Goal: Information Seeking & Learning: Learn about a topic

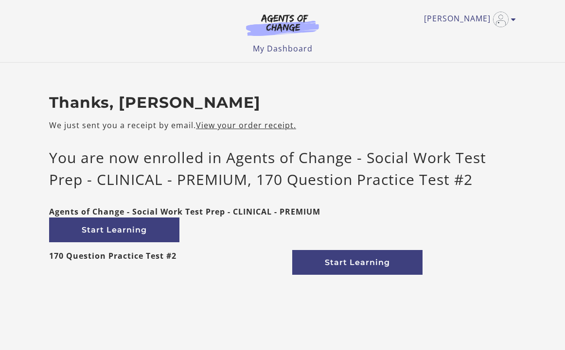
click at [0, 350] on div at bounding box center [0, 350] width 0 height 0
click at [124, 232] on link "Start Learning" at bounding box center [114, 230] width 130 height 25
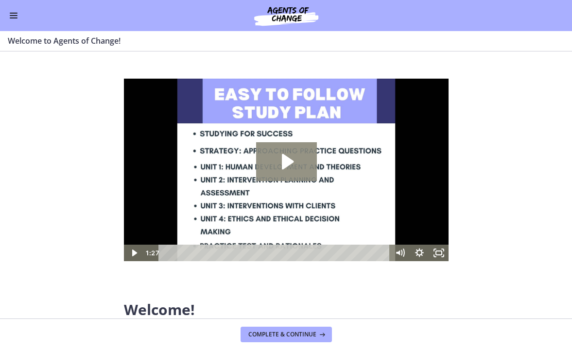
click at [285, 171] on icon "Play Video: c1o6hcmjueu5qasqsu00.mp4" at bounding box center [286, 161] width 61 height 39
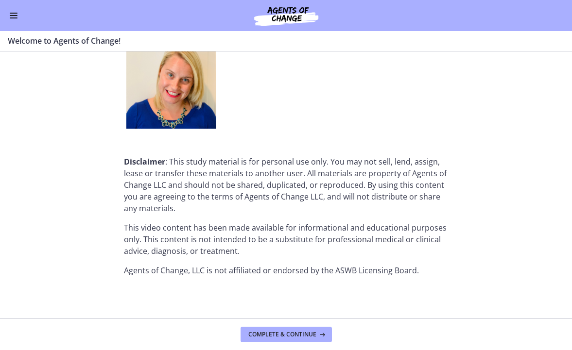
scroll to position [1247, 0]
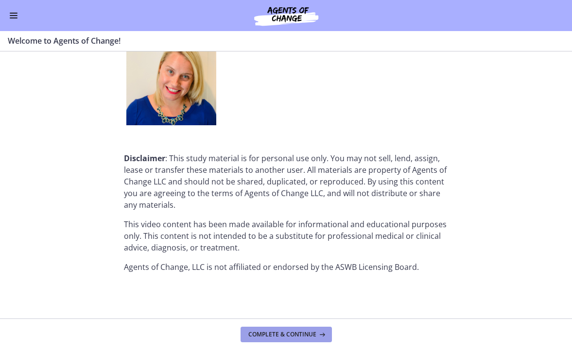
click at [303, 332] on span "Complete & continue" at bounding box center [282, 335] width 68 height 8
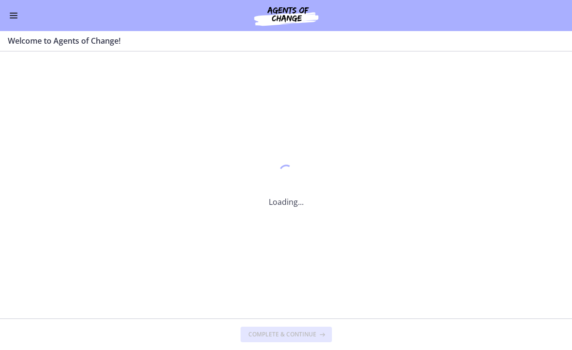
scroll to position [0, 0]
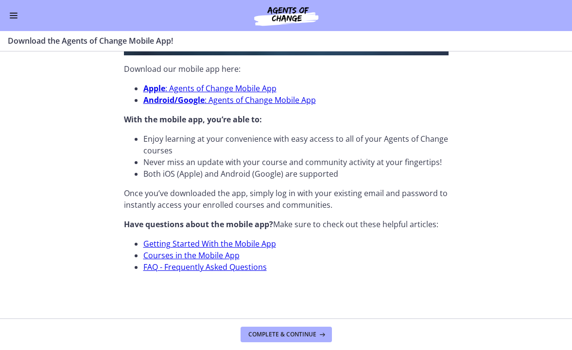
scroll to position [328, 0]
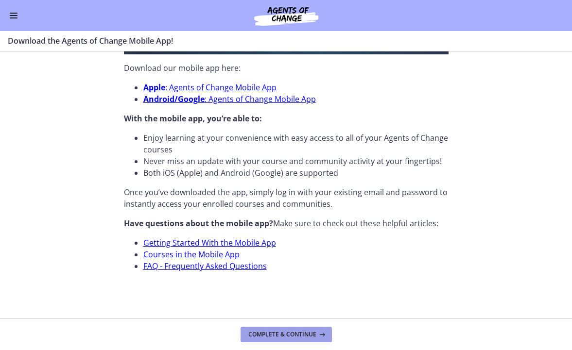
click at [311, 336] on span "Complete & continue" at bounding box center [282, 335] width 68 height 8
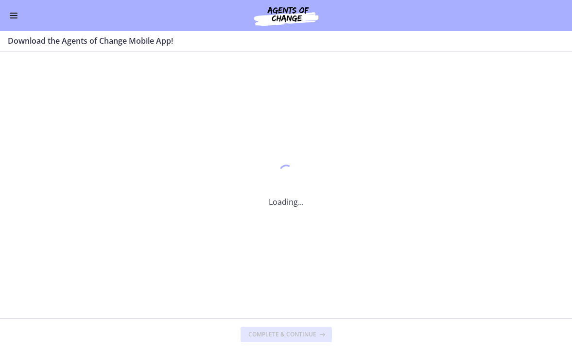
scroll to position [0, 0]
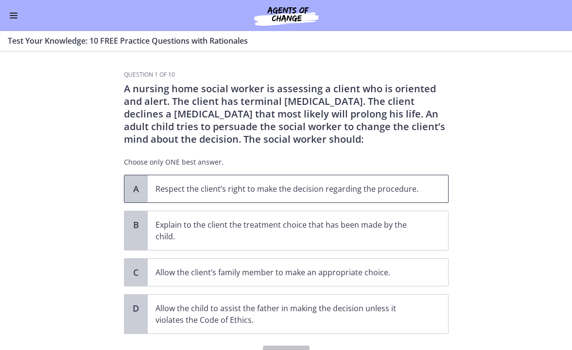
click at [201, 193] on p "Respect the client’s right to make the decision regarding the procedure." at bounding box center [288, 189] width 265 height 12
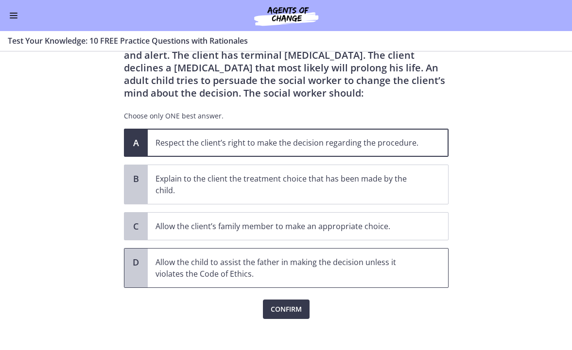
scroll to position [54, 0]
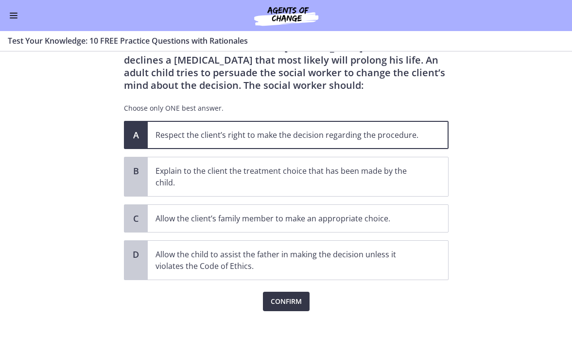
click at [292, 304] on span "Confirm" at bounding box center [286, 302] width 31 height 12
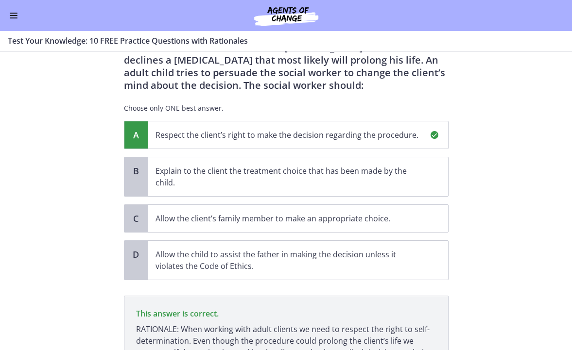
scroll to position [156, 0]
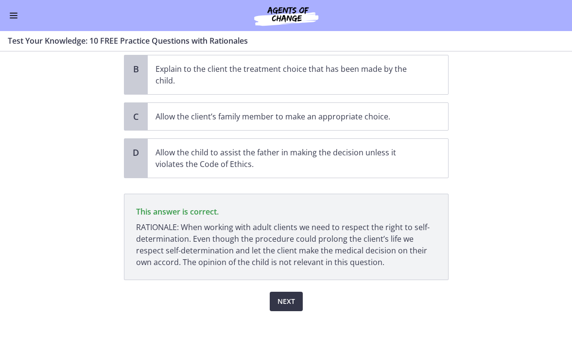
click at [292, 300] on button "Next" at bounding box center [286, 301] width 33 height 19
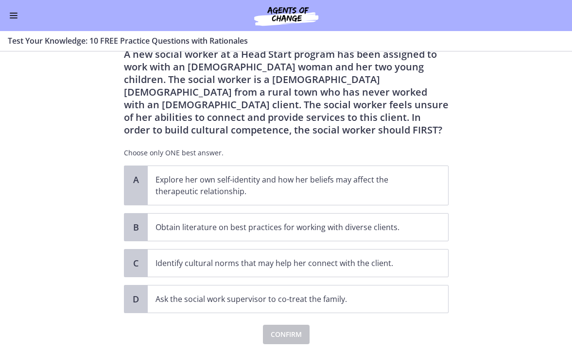
scroll to position [36, 0]
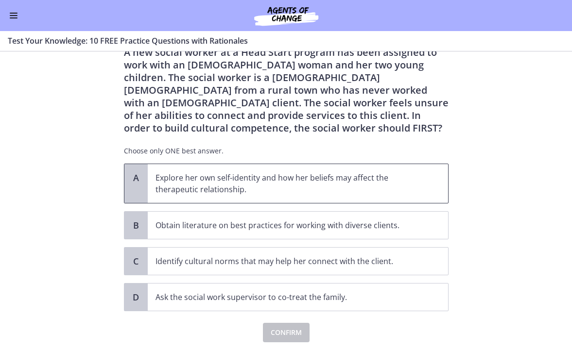
click at [280, 180] on p "Explore her own self-identity and how her beliefs may affect the therapeutic re…" at bounding box center [288, 183] width 265 height 23
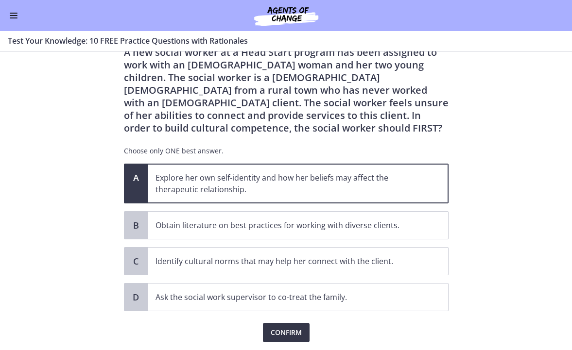
click at [298, 331] on span "Confirm" at bounding box center [286, 333] width 31 height 12
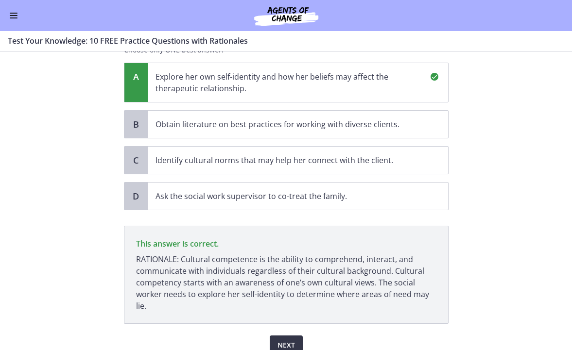
scroll to position [181, 0]
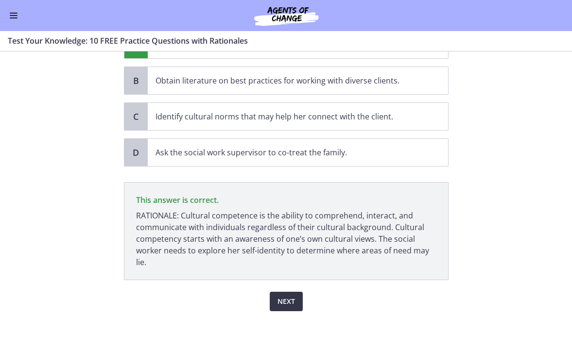
click at [280, 299] on span "Next" at bounding box center [287, 302] width 18 height 12
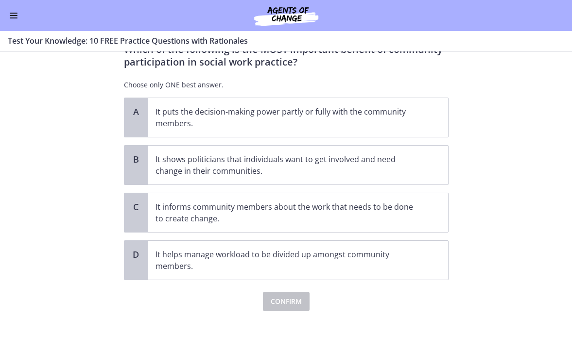
scroll to position [0, 0]
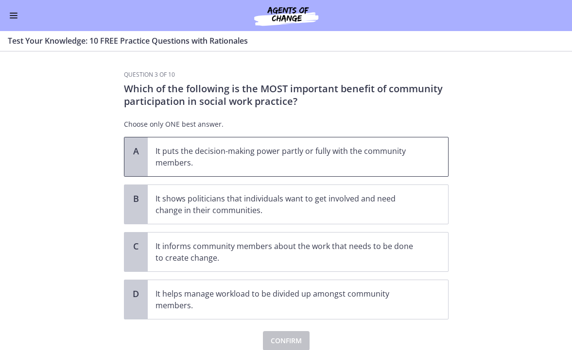
click at [257, 171] on span "It puts the decision-making power partly or fully with the community members." at bounding box center [298, 157] width 300 height 39
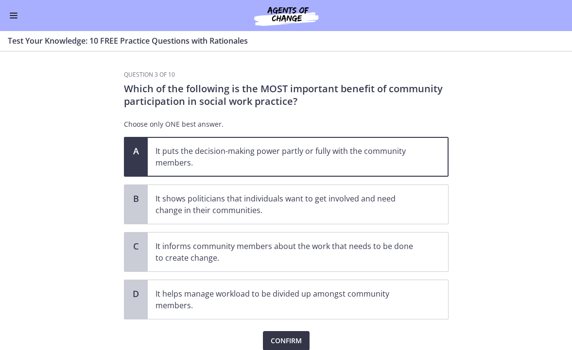
click at [289, 338] on span "Confirm" at bounding box center [286, 341] width 31 height 12
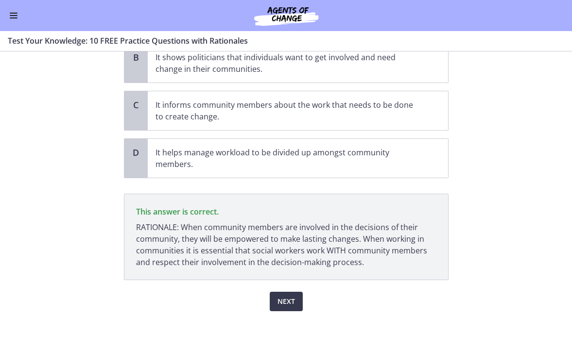
scroll to position [141, 0]
click at [283, 303] on span "Next" at bounding box center [287, 302] width 18 height 12
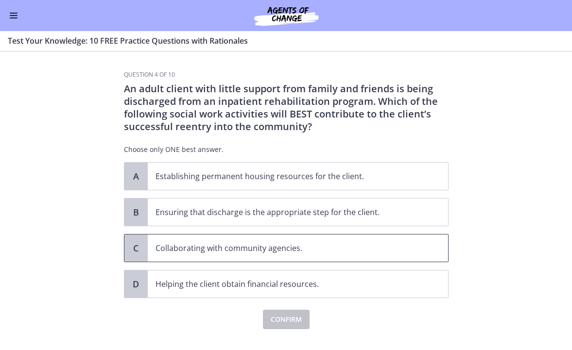
click at [257, 252] on p "Collaborating with community agencies." at bounding box center [288, 249] width 265 height 12
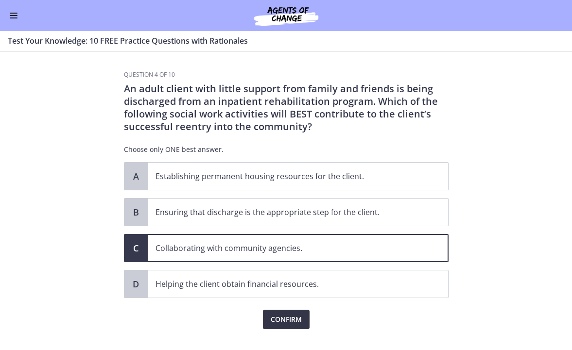
click at [297, 315] on span "Confirm" at bounding box center [286, 320] width 31 height 12
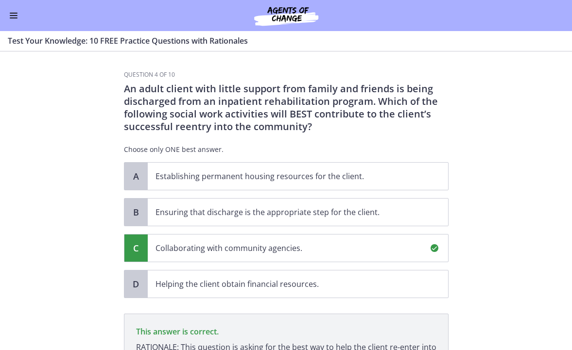
scroll to position [132, 0]
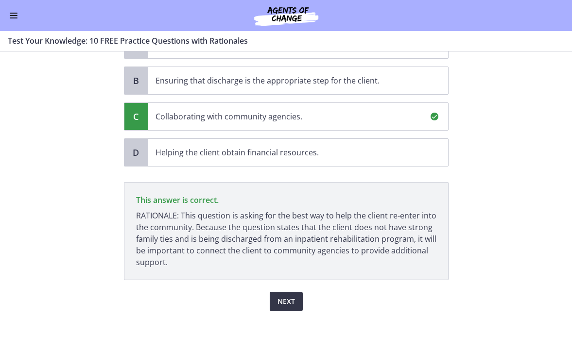
click at [294, 299] on button "Next" at bounding box center [286, 301] width 33 height 19
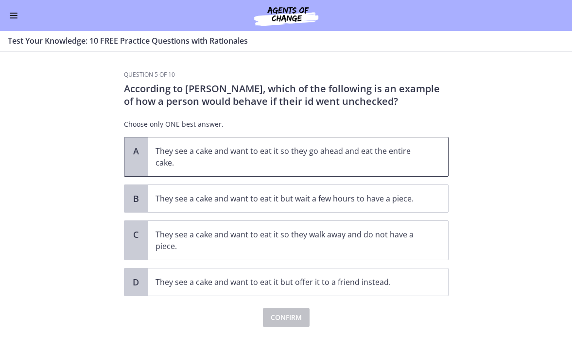
click at [274, 164] on p "They see a cake and want to eat it so they go ahead and eat the entire cake." at bounding box center [288, 156] width 265 height 23
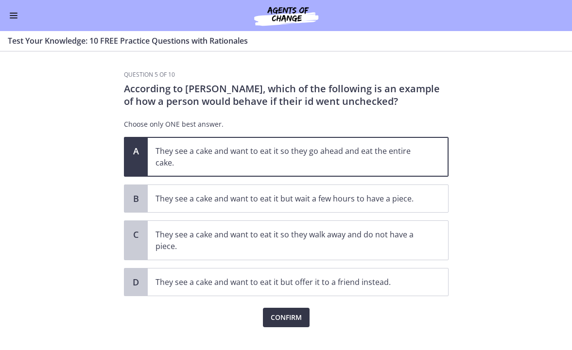
click at [289, 322] on span "Confirm" at bounding box center [286, 318] width 31 height 12
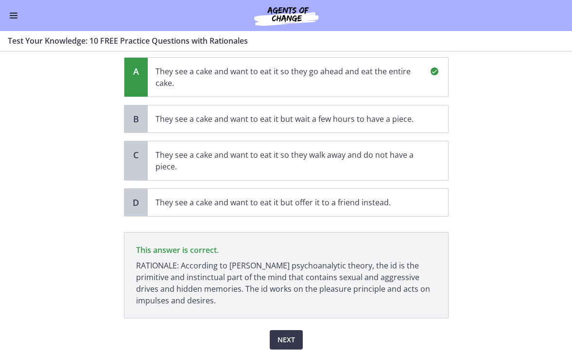
scroll to position [118, 0]
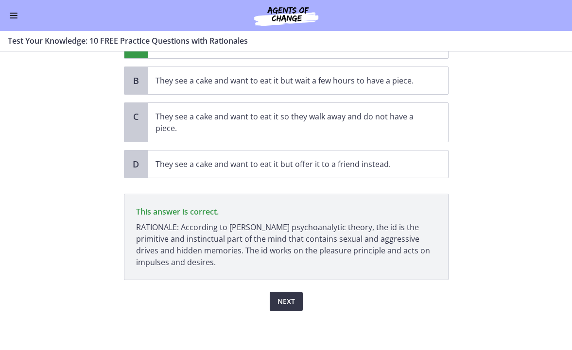
click at [282, 302] on span "Next" at bounding box center [287, 302] width 18 height 12
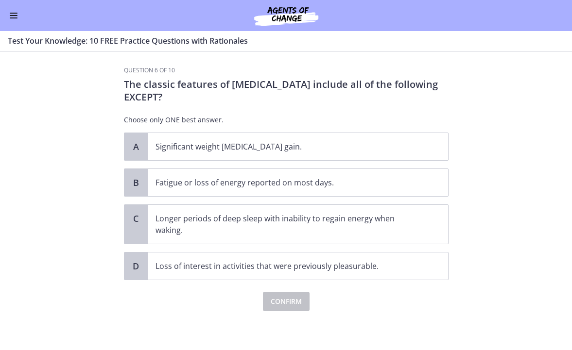
scroll to position [0, 0]
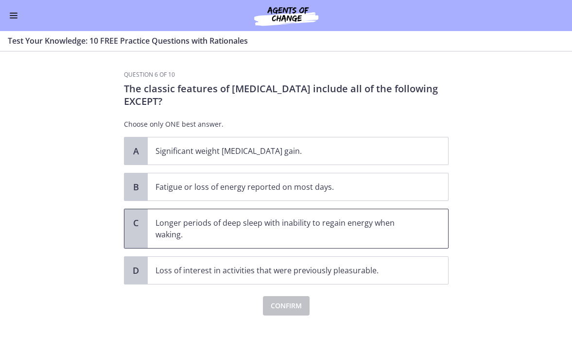
click at [298, 231] on p "Longer periods of deep sleep with inability to regain energy when waking." at bounding box center [288, 228] width 265 height 23
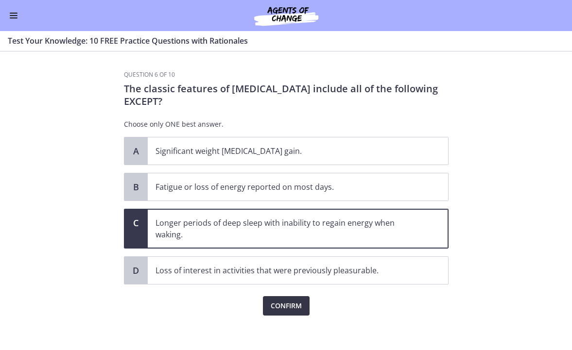
click at [295, 310] on span "Confirm" at bounding box center [286, 306] width 31 height 12
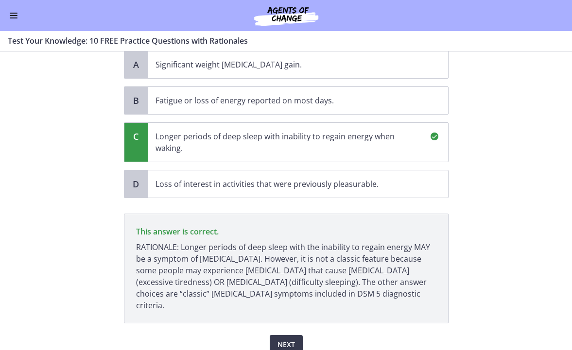
scroll to position [86, 0]
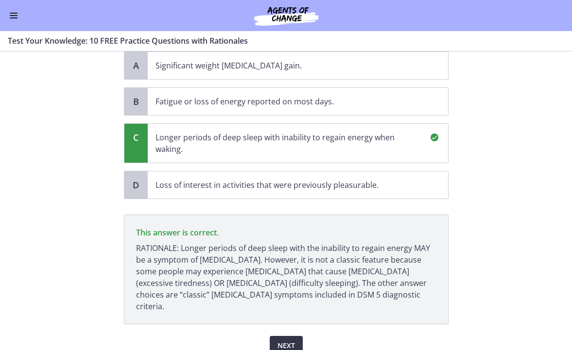
click at [281, 340] on span "Next" at bounding box center [287, 346] width 18 height 12
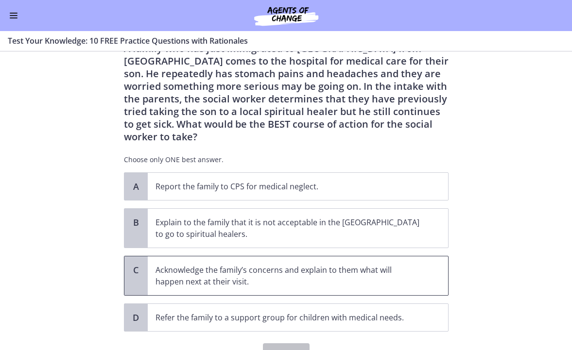
scroll to position [25, 0]
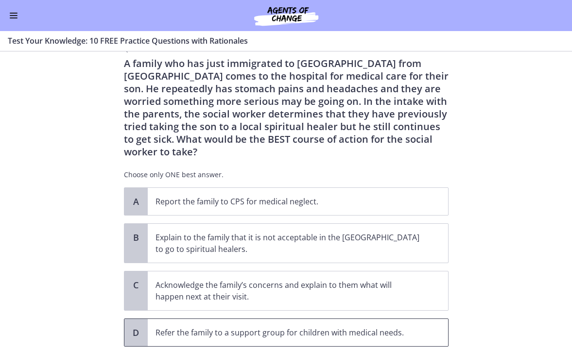
click at [166, 327] on p "Refer the family to a support group for children with medical needs." at bounding box center [288, 333] width 265 height 12
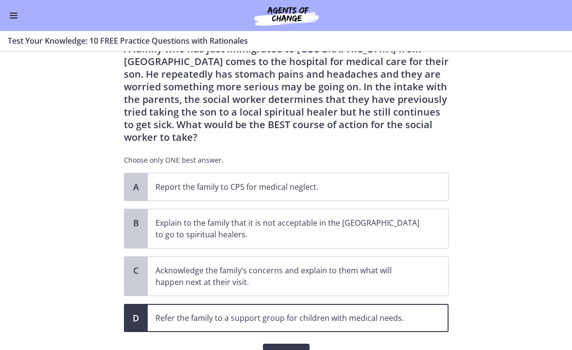
scroll to position [41, 0]
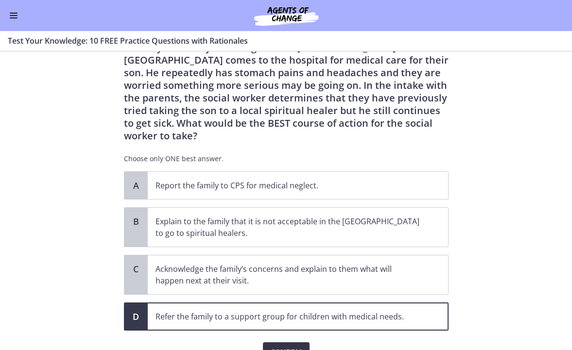
click at [280, 347] on span "Confirm" at bounding box center [286, 353] width 31 height 12
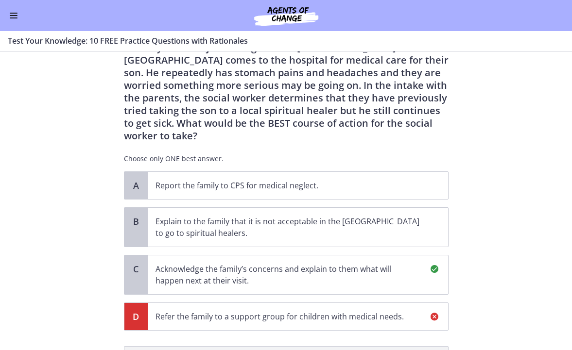
scroll to position [193, 0]
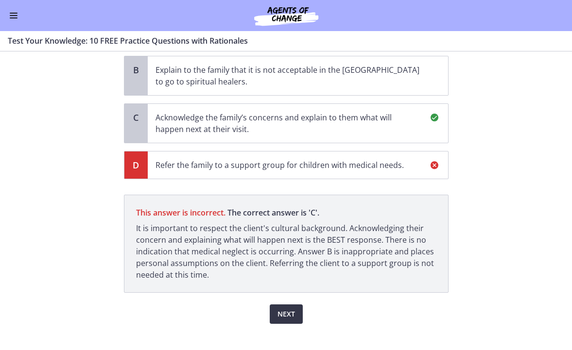
click at [278, 309] on span "Next" at bounding box center [287, 315] width 18 height 12
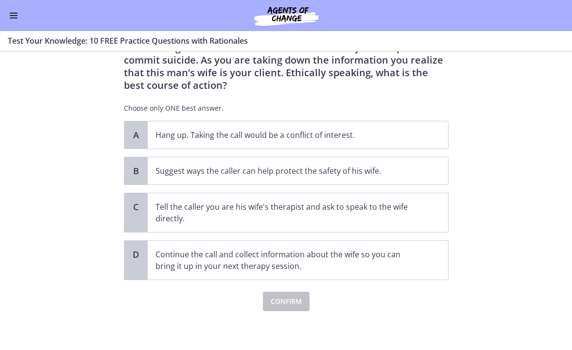
scroll to position [0, 0]
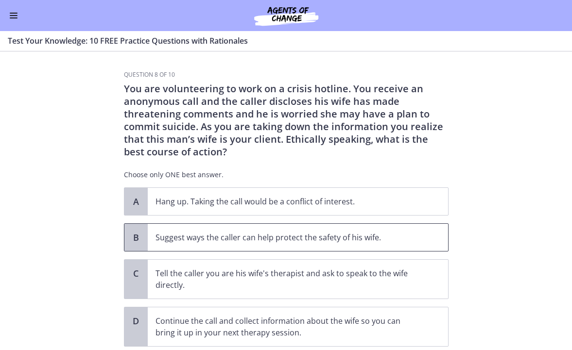
click at [322, 242] on p "Suggest ways the caller can help protect the safety of his wife." at bounding box center [288, 238] width 265 height 12
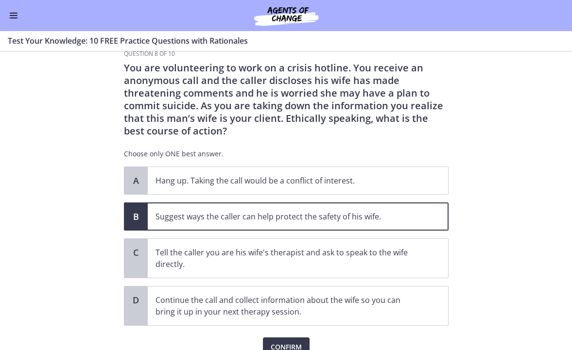
scroll to position [35, 0]
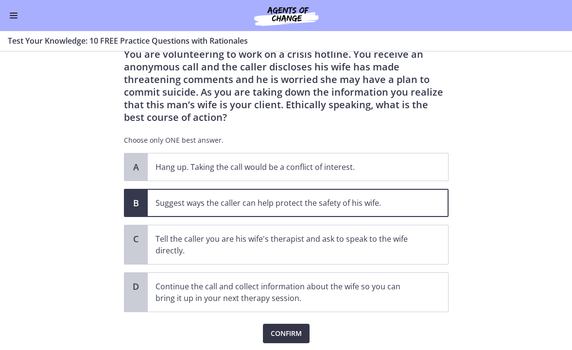
click at [290, 333] on span "Confirm" at bounding box center [286, 334] width 31 height 12
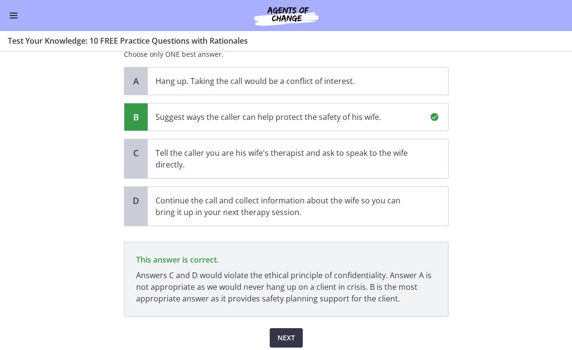
scroll to position [157, 0]
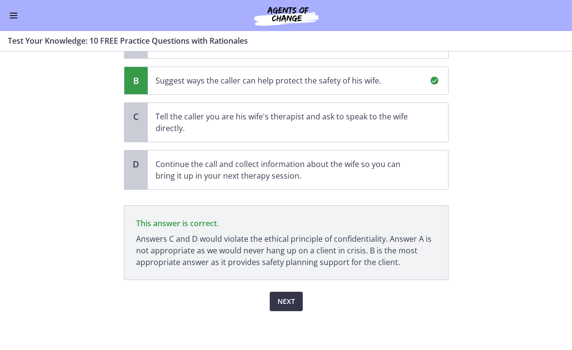
click at [283, 300] on span "Next" at bounding box center [287, 302] width 18 height 12
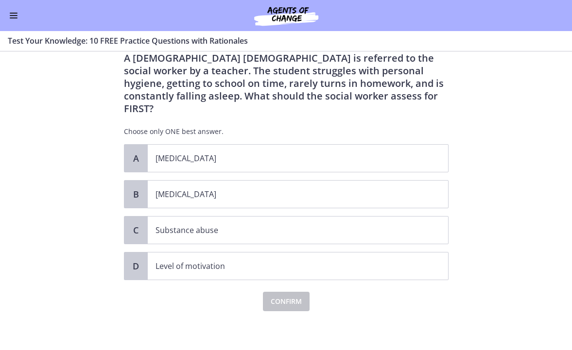
scroll to position [0, 0]
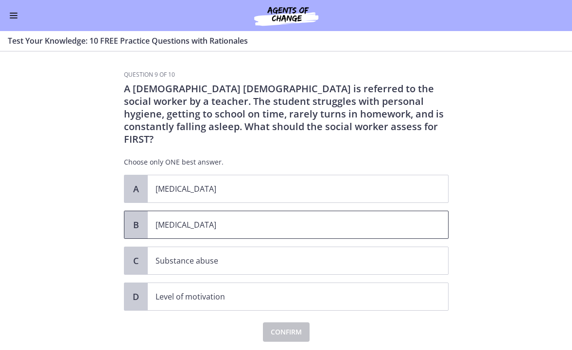
click at [223, 219] on p "[MEDICAL_DATA]" at bounding box center [288, 225] width 265 height 12
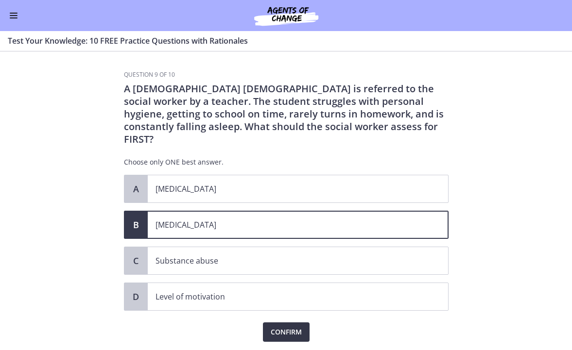
click at [286, 327] on span "Confirm" at bounding box center [286, 333] width 31 height 12
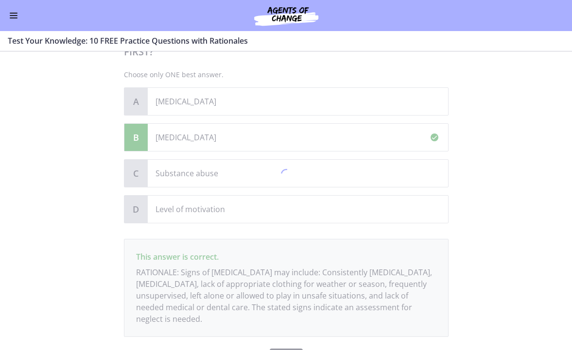
scroll to position [132, 0]
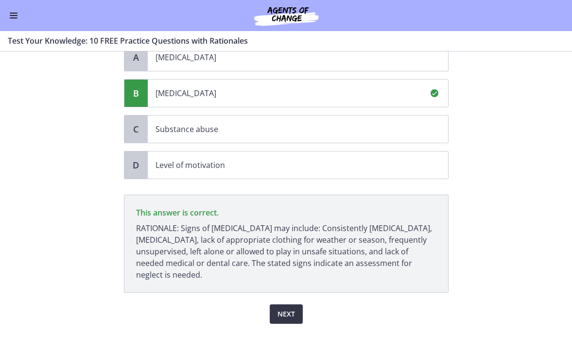
click at [279, 309] on span "Next" at bounding box center [287, 315] width 18 height 12
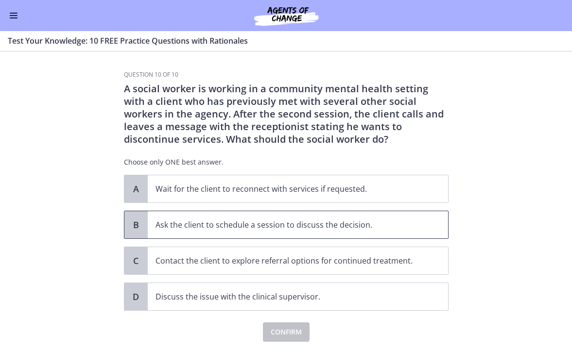
click at [306, 227] on p "Ask the client to schedule a session to discuss the decision." at bounding box center [288, 225] width 265 height 12
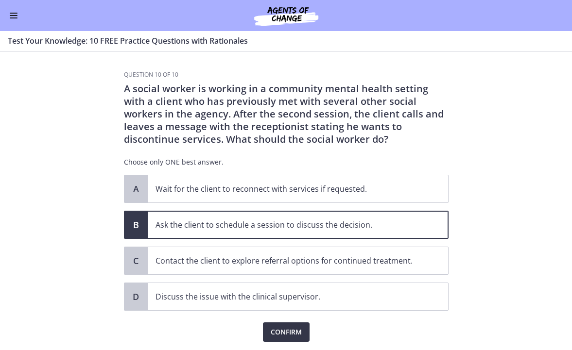
click at [291, 323] on button "Confirm" at bounding box center [286, 332] width 47 height 19
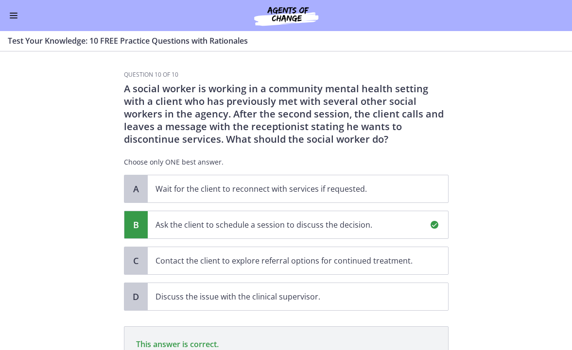
scroll to position [144, 0]
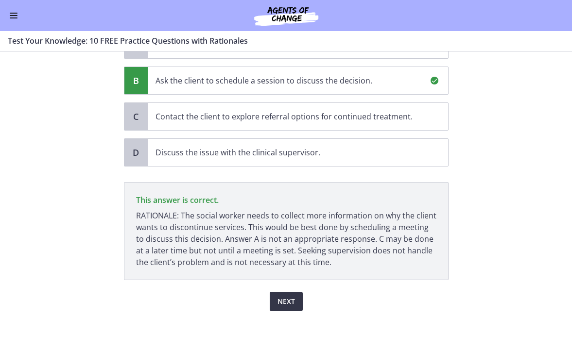
click at [286, 304] on span "Next" at bounding box center [287, 302] width 18 height 12
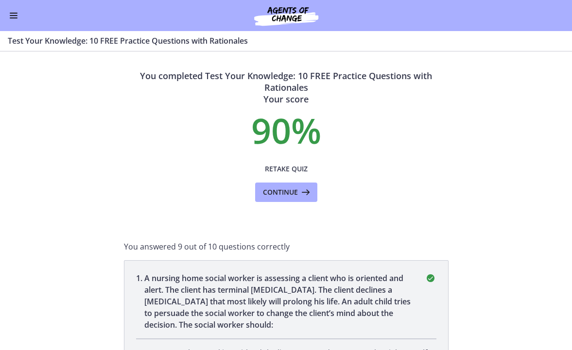
scroll to position [0, 0]
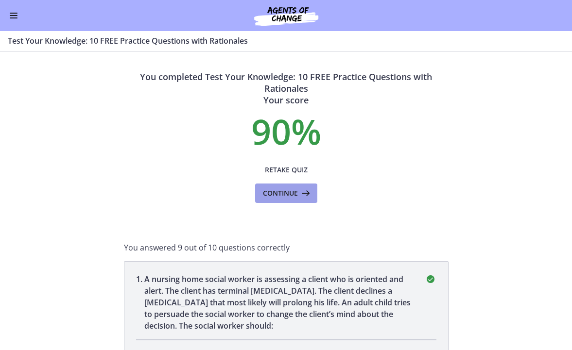
click at [289, 198] on span "Continue" at bounding box center [280, 194] width 35 height 12
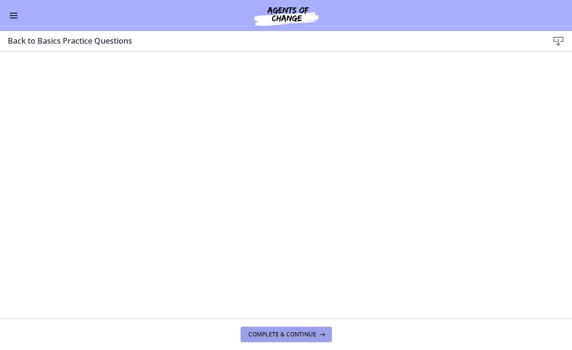
click at [312, 331] on span "Complete & continue" at bounding box center [282, 335] width 68 height 8
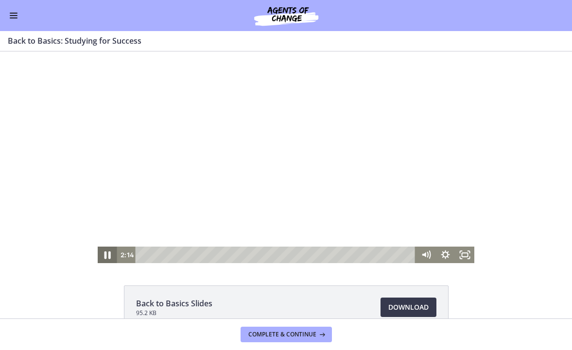
click at [103, 256] on icon "Pause" at bounding box center [107, 255] width 23 height 20
click at [246, 121] on div at bounding box center [286, 158] width 377 height 212
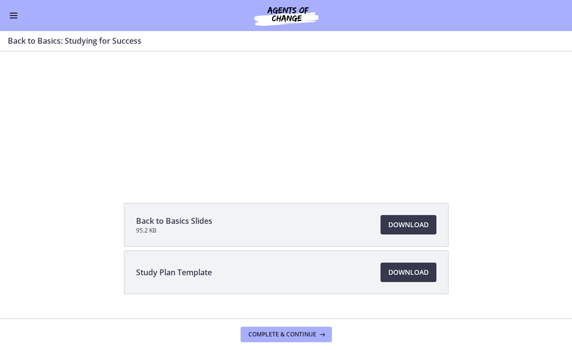
scroll to position [105, 0]
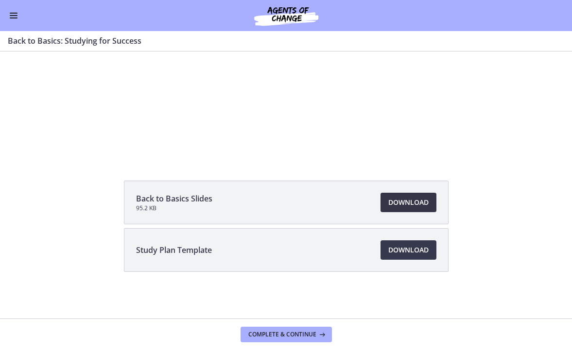
click at [400, 207] on span "Download Opens in a new window" at bounding box center [408, 203] width 40 height 12
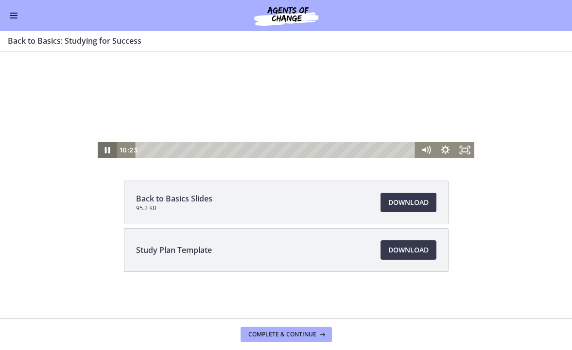
click at [106, 150] on icon "Pause" at bounding box center [107, 150] width 5 height 6
click at [105, 149] on icon "Play Video" at bounding box center [108, 150] width 6 height 8
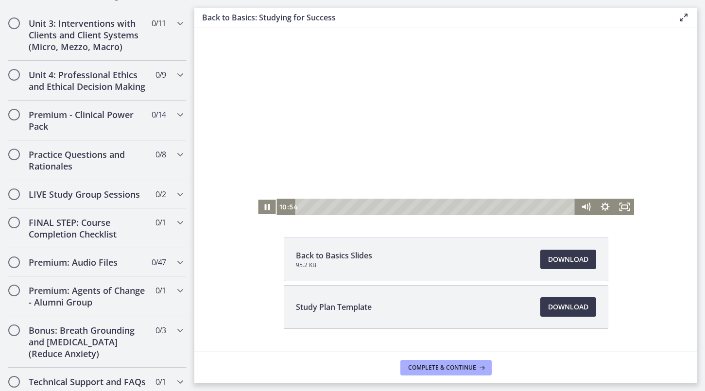
scroll to position [0, 0]
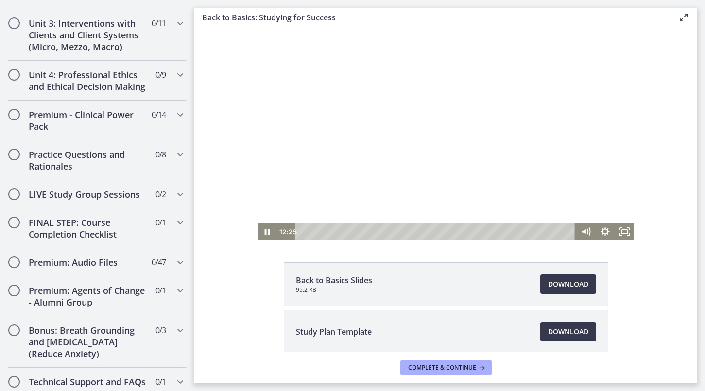
drag, startPoint x: 629, startPoint y: 177, endPoint x: 631, endPoint y: 190, distance: 13.3
click at [572, 190] on div "Click for sound @keyframes VOLUME_SMALL_WAVE_FLASH { 0% { opacity: 0; } 33% { o…" at bounding box center [445, 134] width 503 height 212
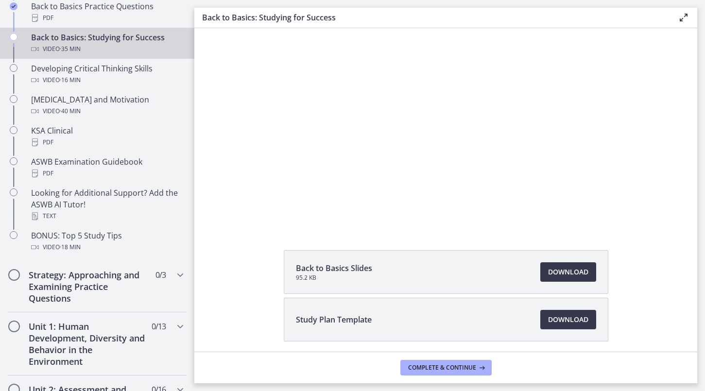
scroll to position [348, 0]
drag, startPoint x: 191, startPoint y: 279, endPoint x: 18, endPoint y: 133, distance: 225.9
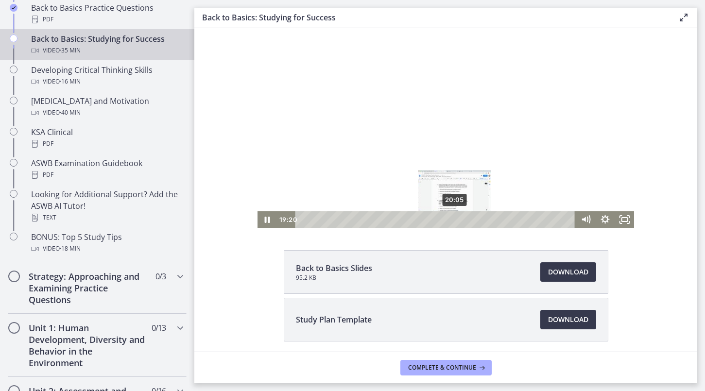
click at [452, 220] on div "20:05" at bounding box center [437, 219] width 268 height 17
click at [459, 219] on div "21:03" at bounding box center [437, 219] width 268 height 17
click at [465, 220] on div "21:53" at bounding box center [437, 219] width 268 height 17
click at [472, 220] on div "22:46" at bounding box center [437, 219] width 268 height 17
click at [480, 220] on div "23:48" at bounding box center [437, 219] width 268 height 17
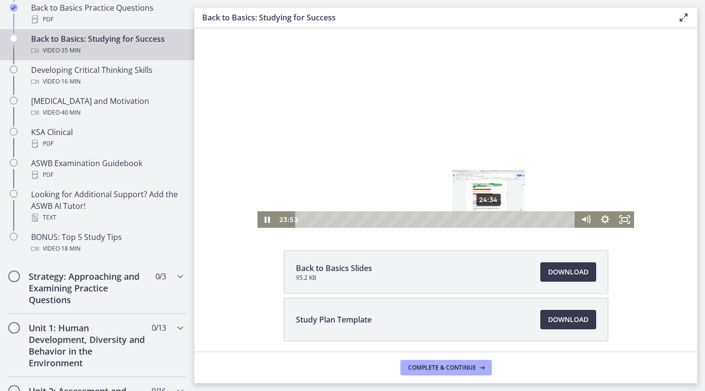
click at [486, 220] on div "24:34" at bounding box center [437, 219] width 268 height 17
click at [493, 220] on div "25:32" at bounding box center [437, 219] width 268 height 17
click at [499, 221] on div "26:18" at bounding box center [437, 219] width 268 height 17
click at [503, 220] on div "26:52" at bounding box center [437, 219] width 268 height 17
click at [509, 219] on div "27:42" at bounding box center [437, 219] width 268 height 17
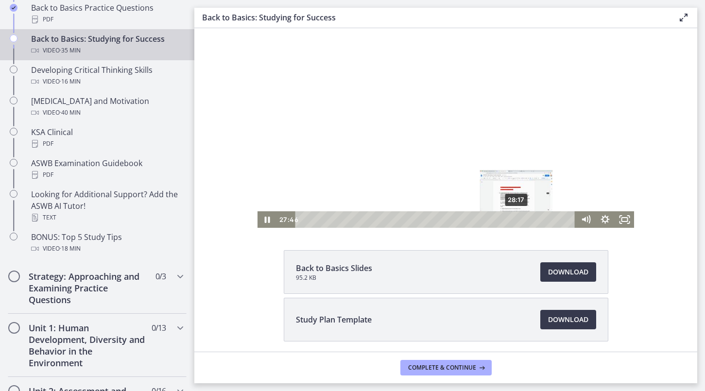
click at [514, 220] on div "28:17" at bounding box center [437, 219] width 268 height 17
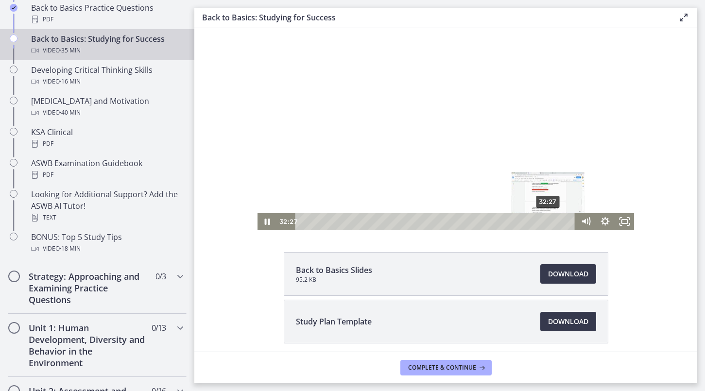
click at [545, 221] on div "32:27" at bounding box center [437, 221] width 268 height 17
click at [547, 222] on div "Playbar" at bounding box center [549, 221] width 5 height 5
click at [552, 222] on div "33:17" at bounding box center [437, 221] width 268 height 17
click at [558, 221] on div "34:06" at bounding box center [437, 221] width 268 height 17
click at [563, 222] on div "34:49" at bounding box center [437, 221] width 268 height 17
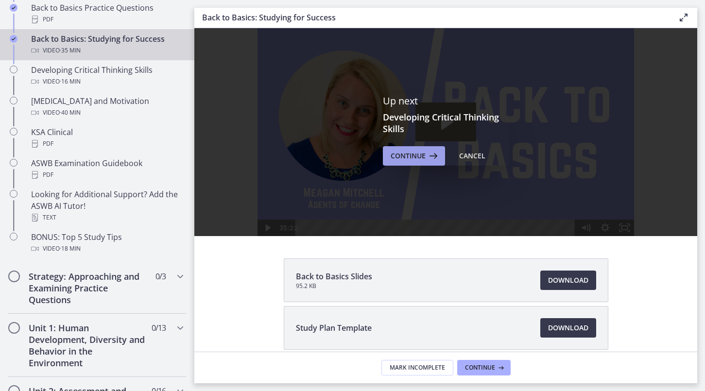
scroll to position [0, 0]
click at [417, 159] on span "Continue" at bounding box center [408, 156] width 35 height 12
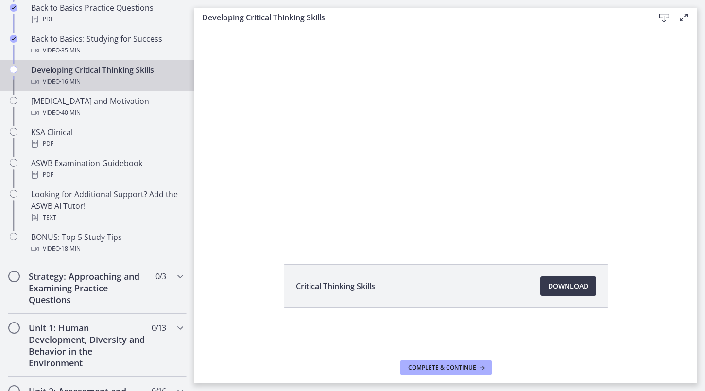
scroll to position [46, 0]
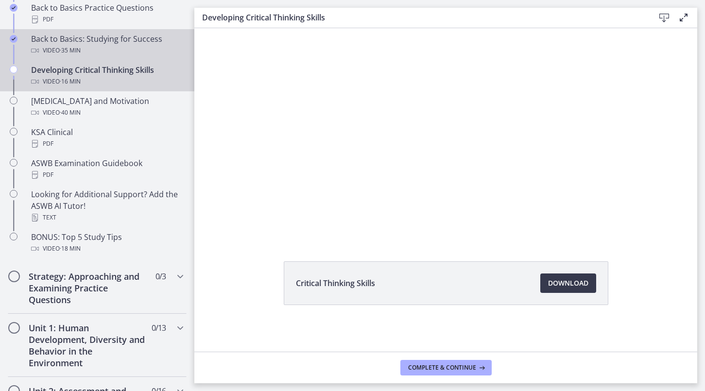
click at [84, 50] on div "Video · 35 min" at bounding box center [107, 51] width 152 height 12
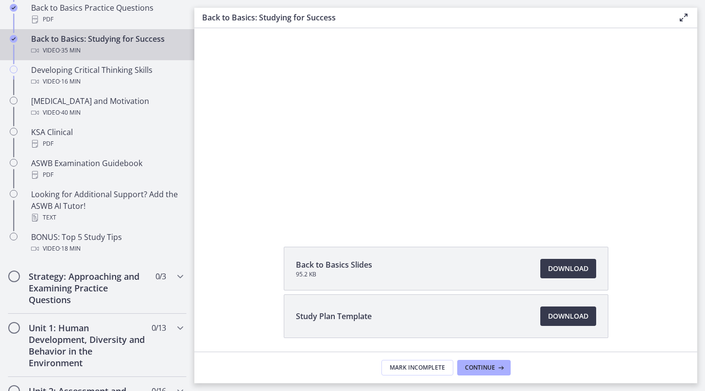
scroll to position [62, 0]
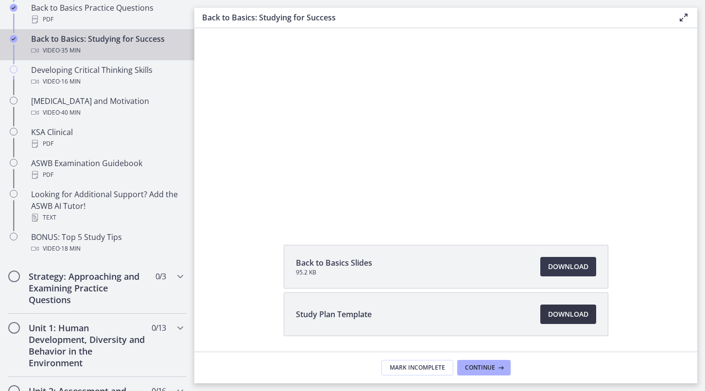
click at [553, 319] on span "Download Opens in a new window" at bounding box center [568, 315] width 40 height 12
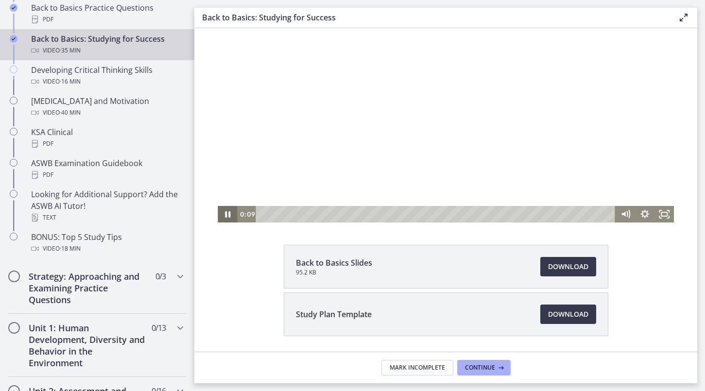
click at [224, 216] on icon "Pause" at bounding box center [227, 214] width 19 height 17
click at [471, 350] on span "Continue" at bounding box center [480, 368] width 30 height 8
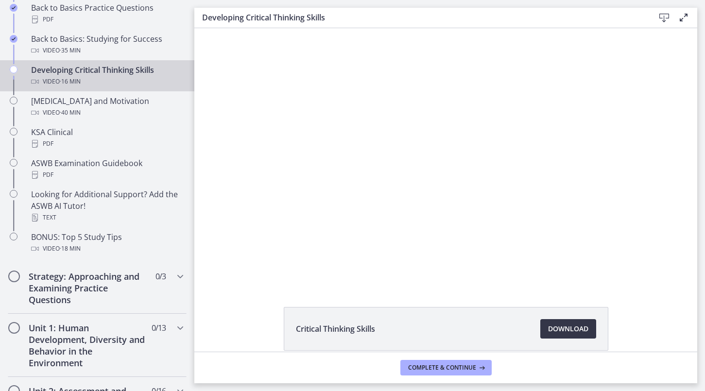
click at [567, 330] on span "Download Opens in a new window" at bounding box center [568, 329] width 40 height 12
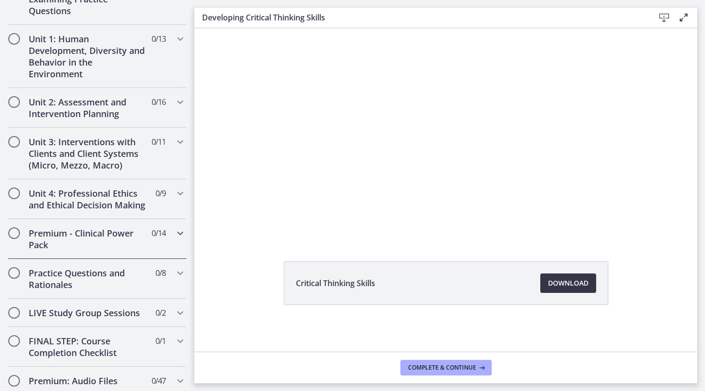
scroll to position [666, 0]
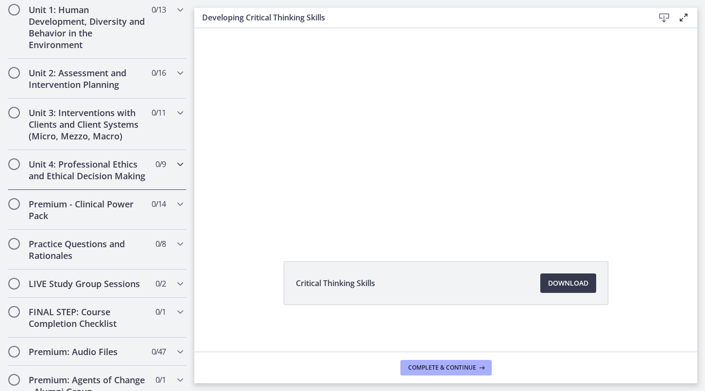
click at [175, 164] on icon "Chapters" at bounding box center [181, 164] width 12 height 12
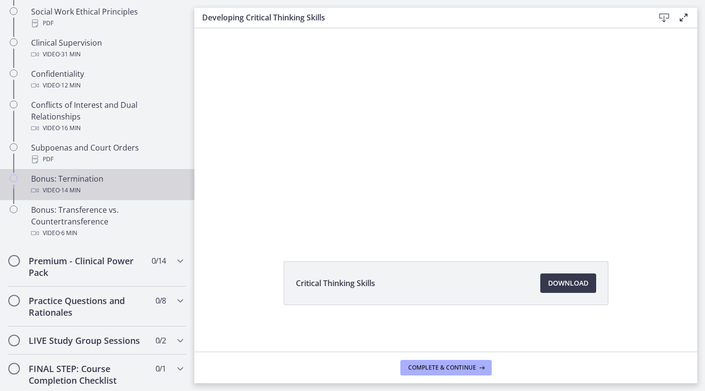
scroll to position [538, 0]
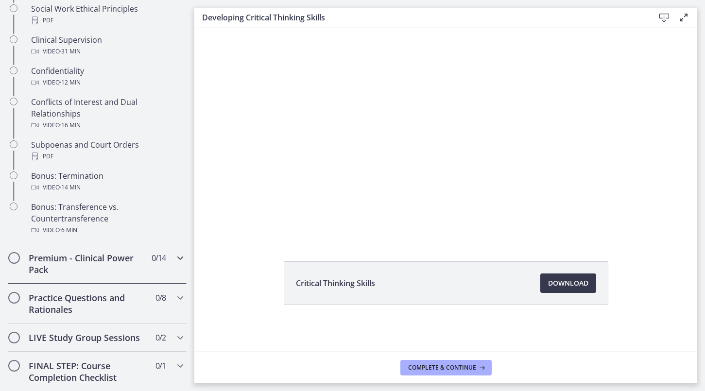
click at [175, 264] on icon "Chapters" at bounding box center [181, 258] width 12 height 12
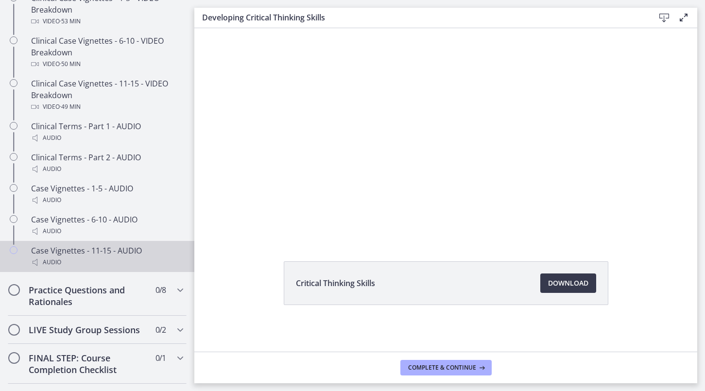
scroll to position [761, 0]
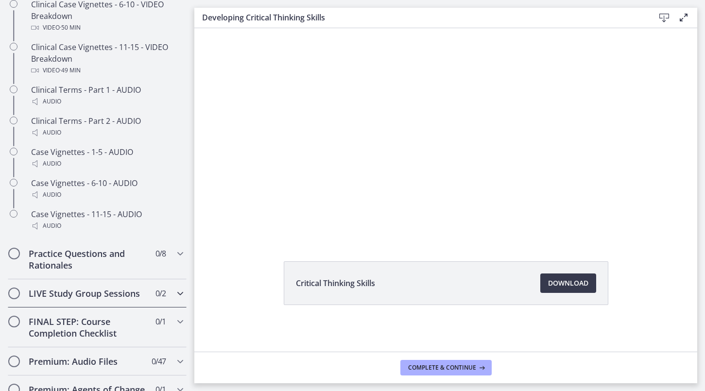
click at [175, 299] on icon "Chapters" at bounding box center [181, 294] width 12 height 12
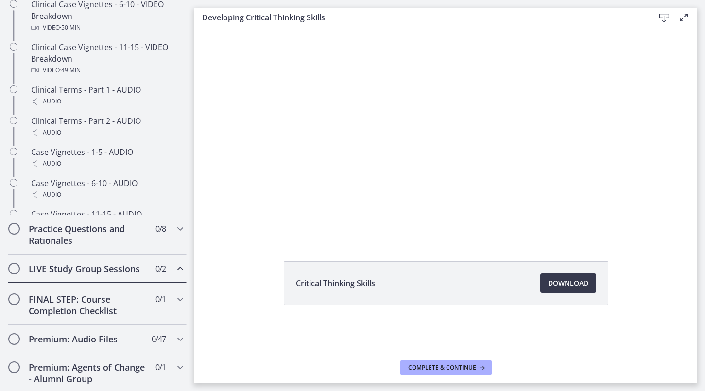
scroll to position [520, 0]
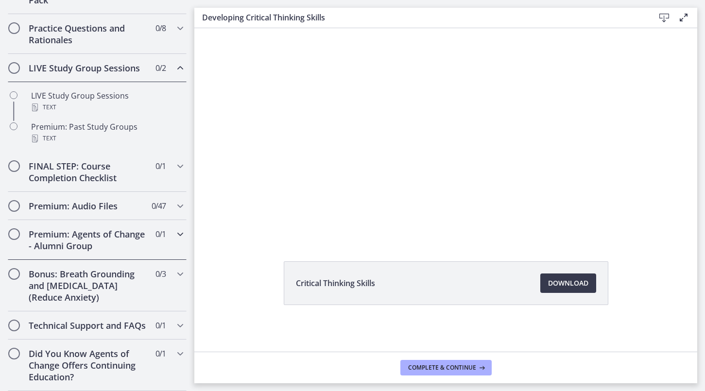
click at [175, 228] on icon "Chapters" at bounding box center [181, 234] width 12 height 12
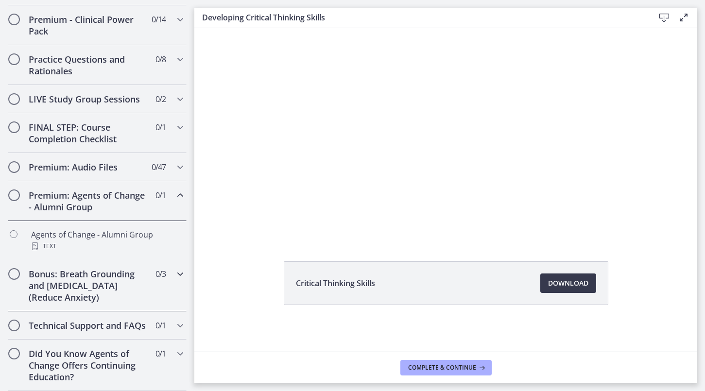
click at [175, 268] on icon "Chapters" at bounding box center [181, 274] width 12 height 12
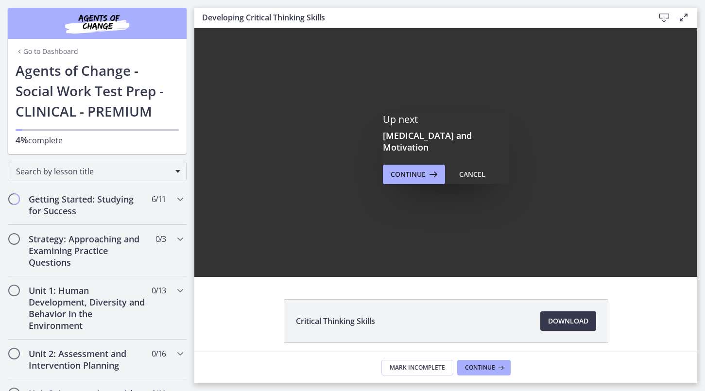
scroll to position [0, 0]
click at [413, 169] on span "Continue" at bounding box center [408, 175] width 35 height 12
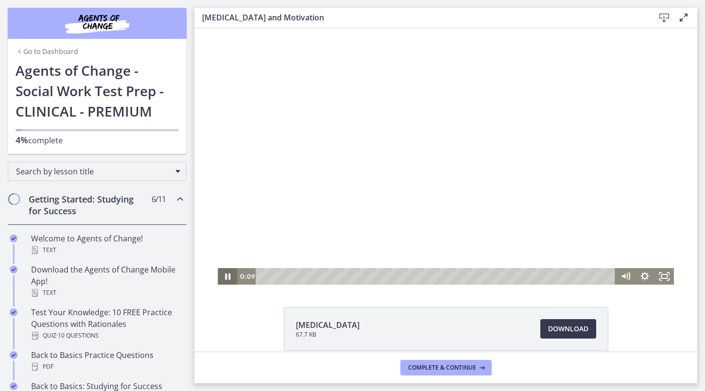
click at [225, 280] on icon "Pause" at bounding box center [227, 276] width 19 height 17
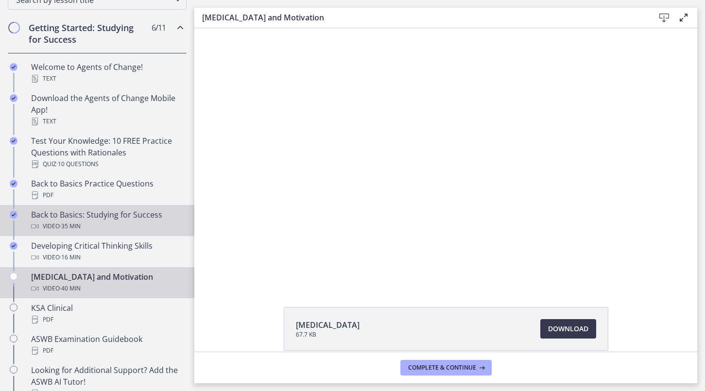
scroll to position [179, 0]
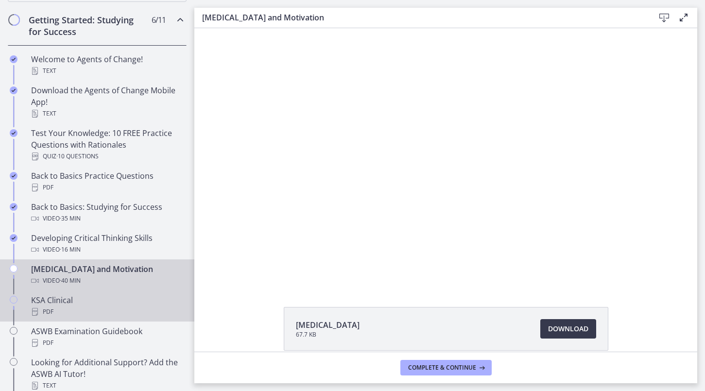
click at [63, 309] on div "PDF" at bounding box center [107, 312] width 152 height 12
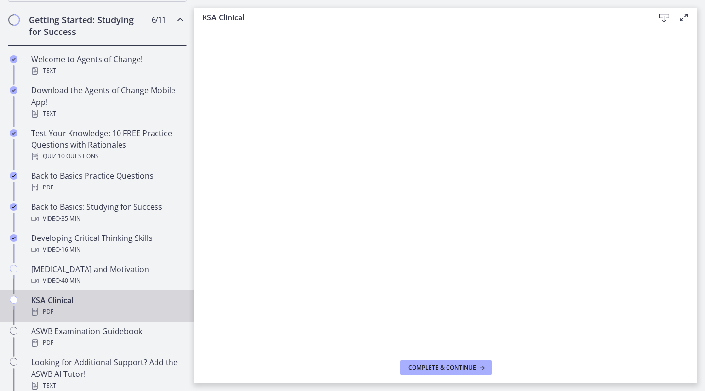
click at [572, 17] on icon at bounding box center [665, 18] width 12 height 12
